Goal: Task Accomplishment & Management: Manage account settings

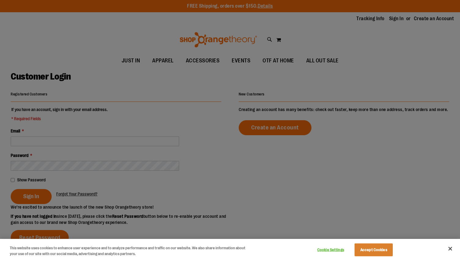
click at [43, 141] on div at bounding box center [230, 130] width 460 height 260
click at [37, 141] on div at bounding box center [230, 130] width 460 height 260
click at [385, 247] on button "Accept Cookies" at bounding box center [374, 249] width 38 height 13
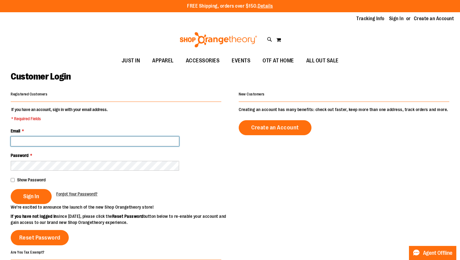
click at [36, 143] on input "Email *" at bounding box center [95, 141] width 168 height 10
type input "**********"
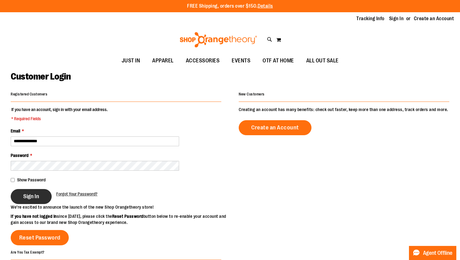
click at [35, 195] on span "Sign In" at bounding box center [31, 196] width 16 height 7
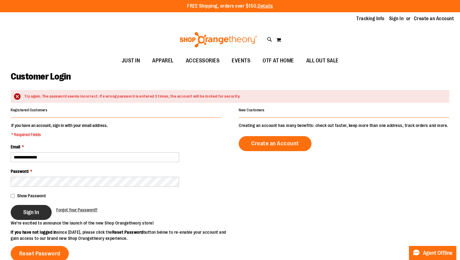
click at [34, 211] on span "Sign In" at bounding box center [31, 212] width 16 height 7
